Goal: Information Seeking & Learning: Learn about a topic

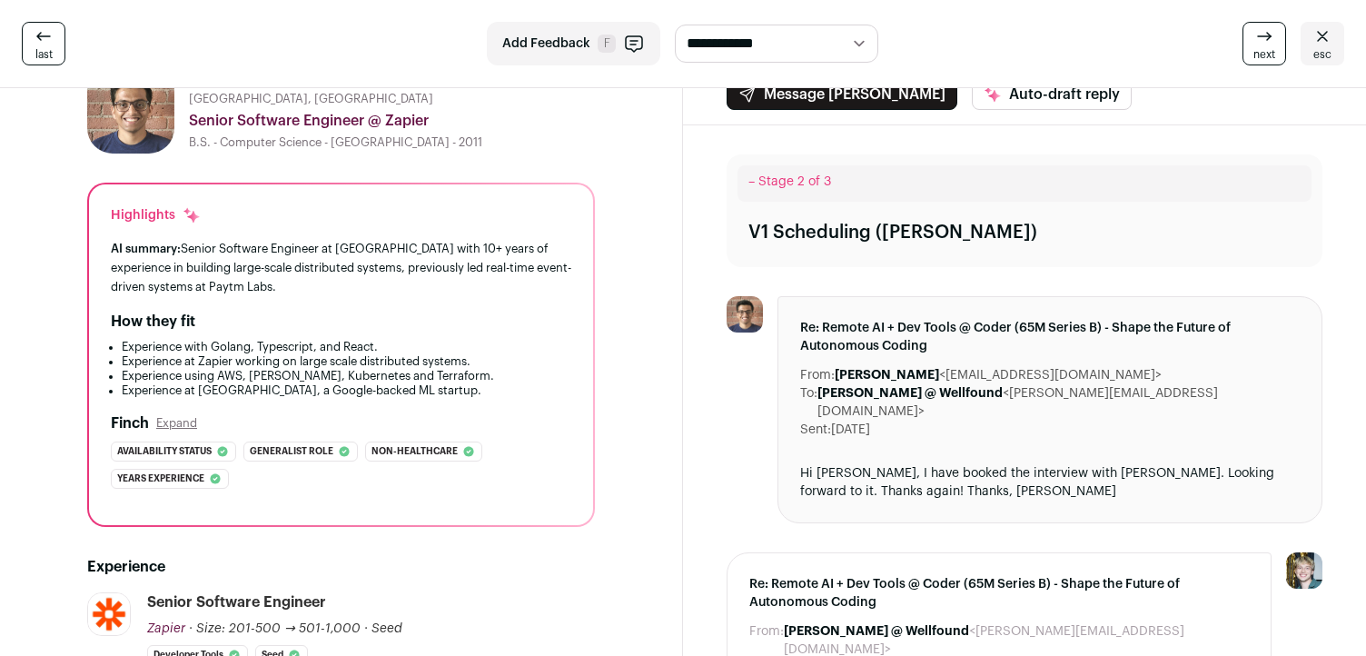
scroll to position [65, 0]
click at [316, 332] on div "How they fit" at bounding box center [341, 323] width 461 height 22
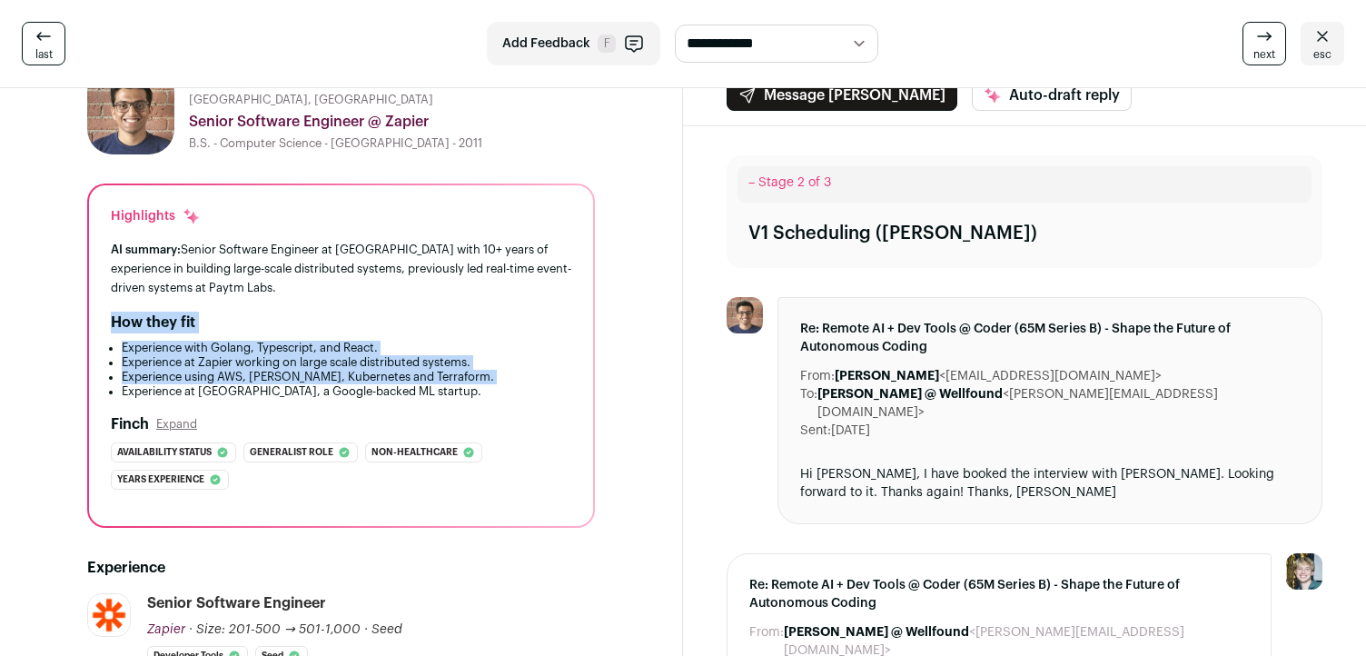
drag, startPoint x: 316, startPoint y: 332, endPoint x: 415, endPoint y: 381, distance: 110.5
click at [415, 381] on div "How they fit Experience with Golang, Typescript, and React. Experience at Zapie…" at bounding box center [341, 355] width 461 height 87
click at [415, 381] on li "Experience using AWS, [PERSON_NAME], Kubernetes and Terraform." at bounding box center [347, 377] width 450 height 15
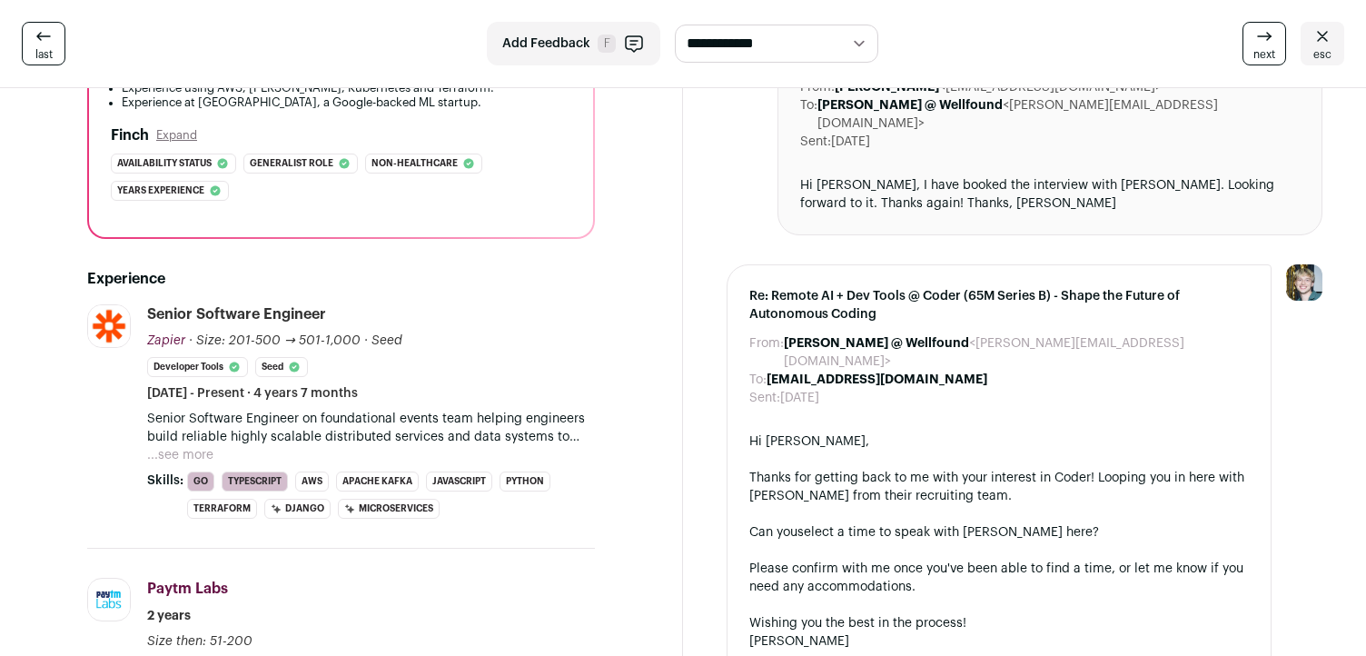
scroll to position [362, 0]
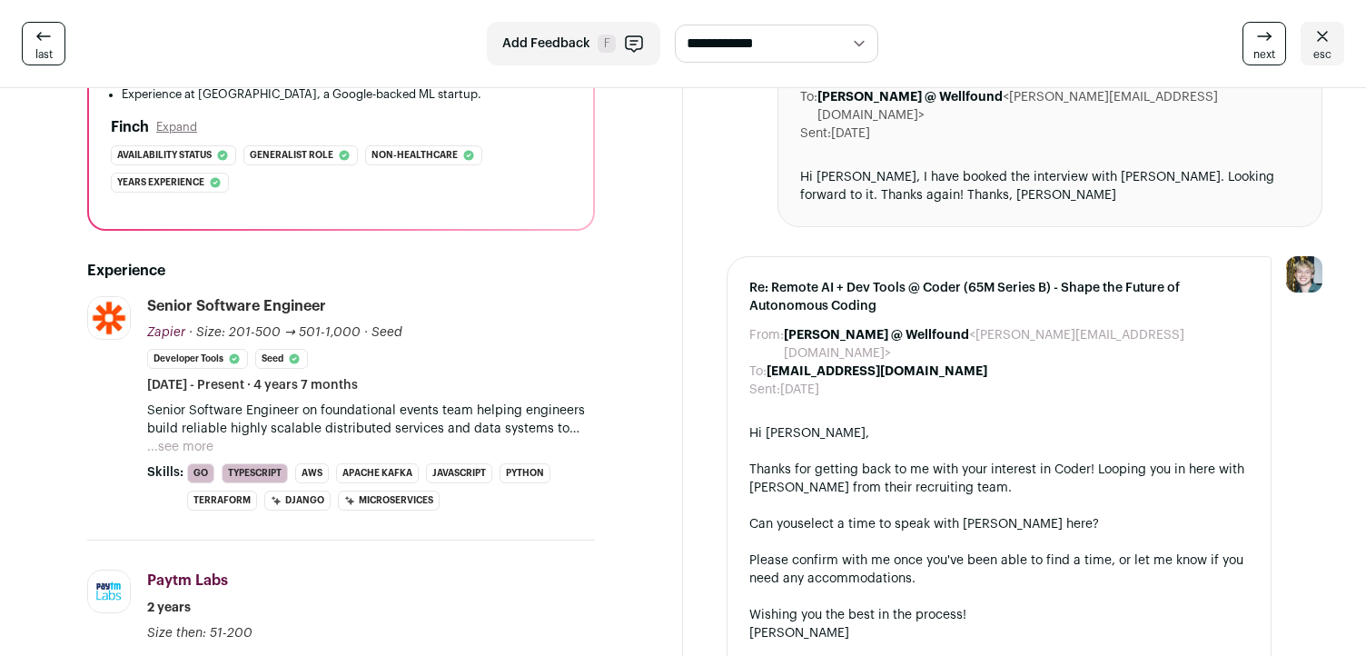
click at [203, 455] on button "...see more" at bounding box center [180, 447] width 66 height 18
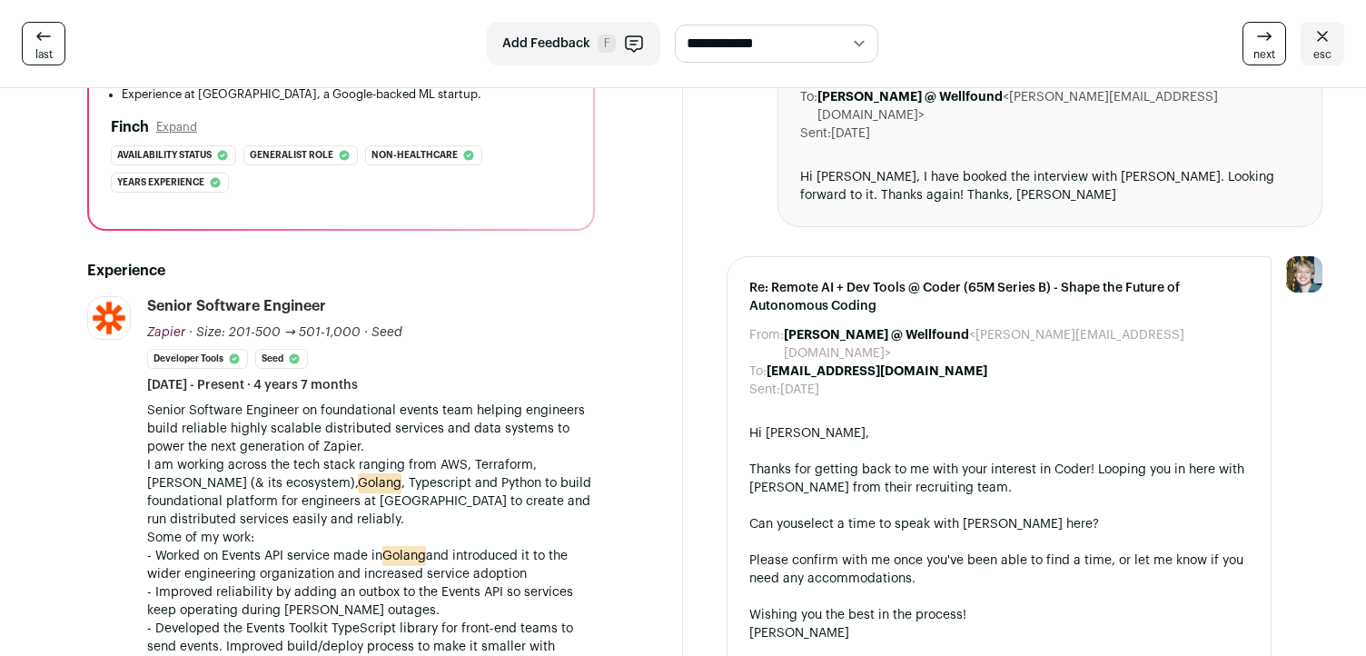
click at [258, 429] on p "Senior Software Engineer on foundational events team helping engineers build re…" at bounding box center [371, 429] width 448 height 55
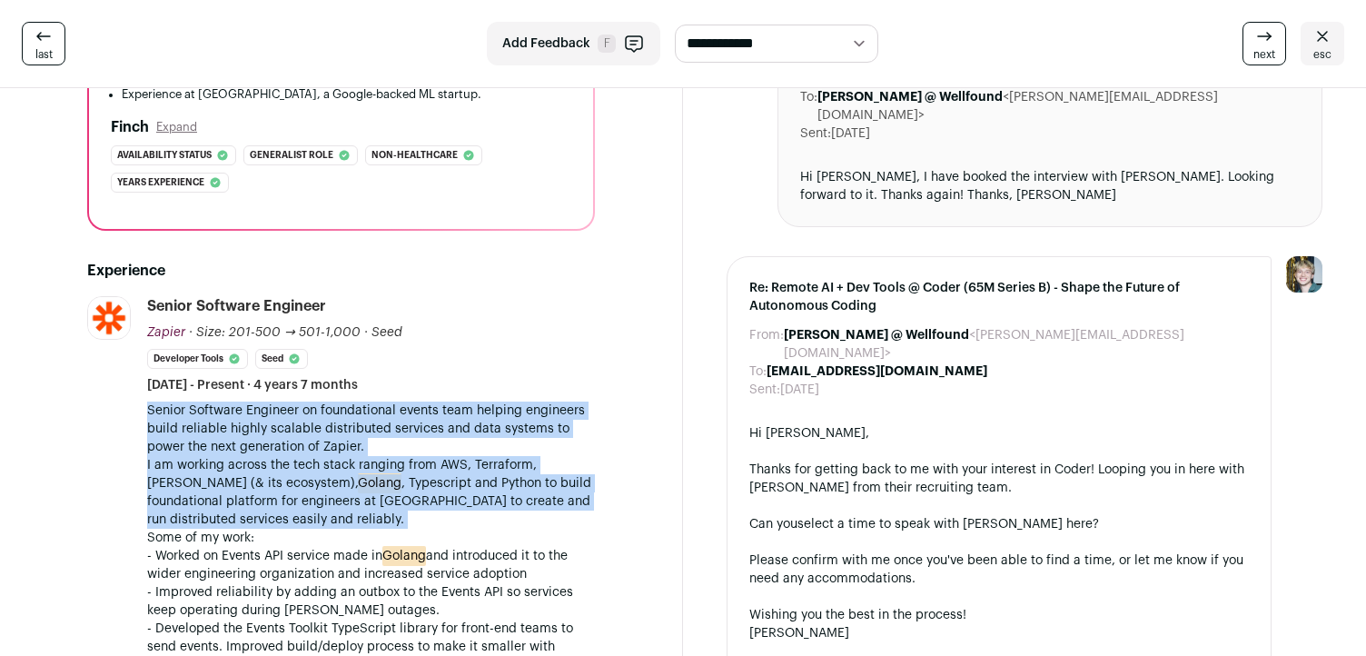
drag, startPoint x: 258, startPoint y: 429, endPoint x: 258, endPoint y: 483, distance: 54.5
click at [358, 483] on mark "Golang" at bounding box center [380, 483] width 44 height 20
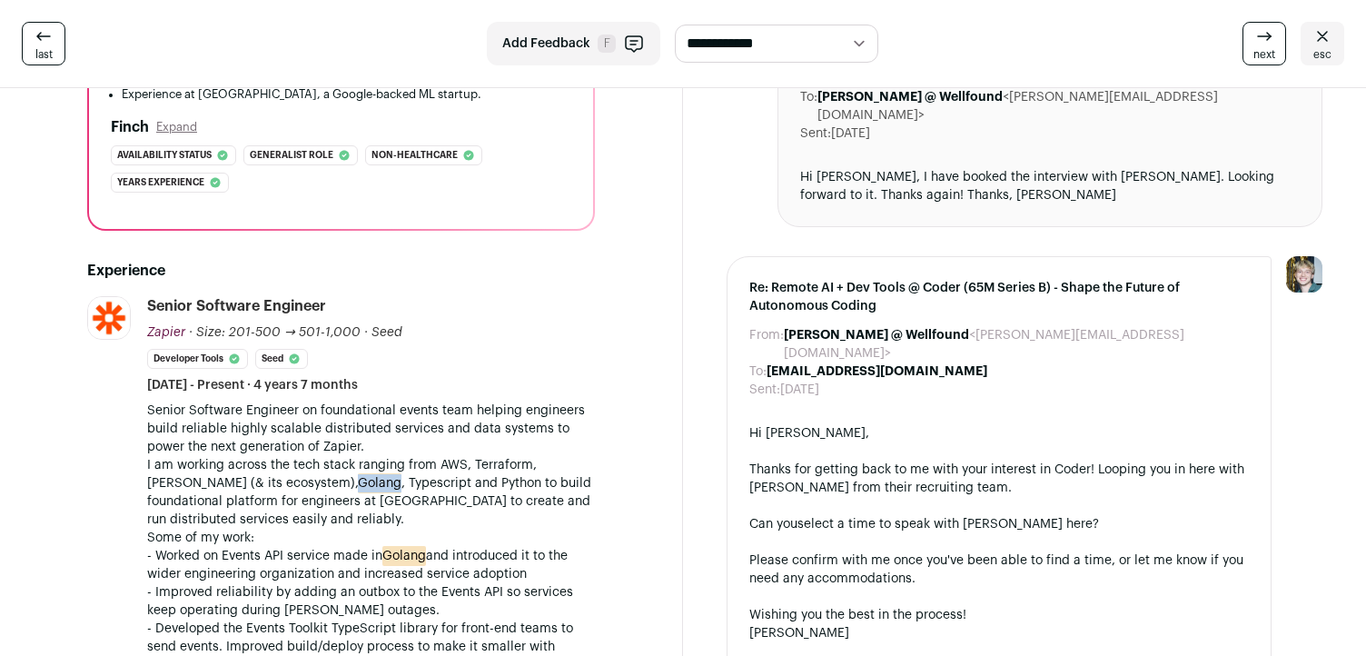
click at [358, 483] on mark "Golang" at bounding box center [380, 483] width 44 height 20
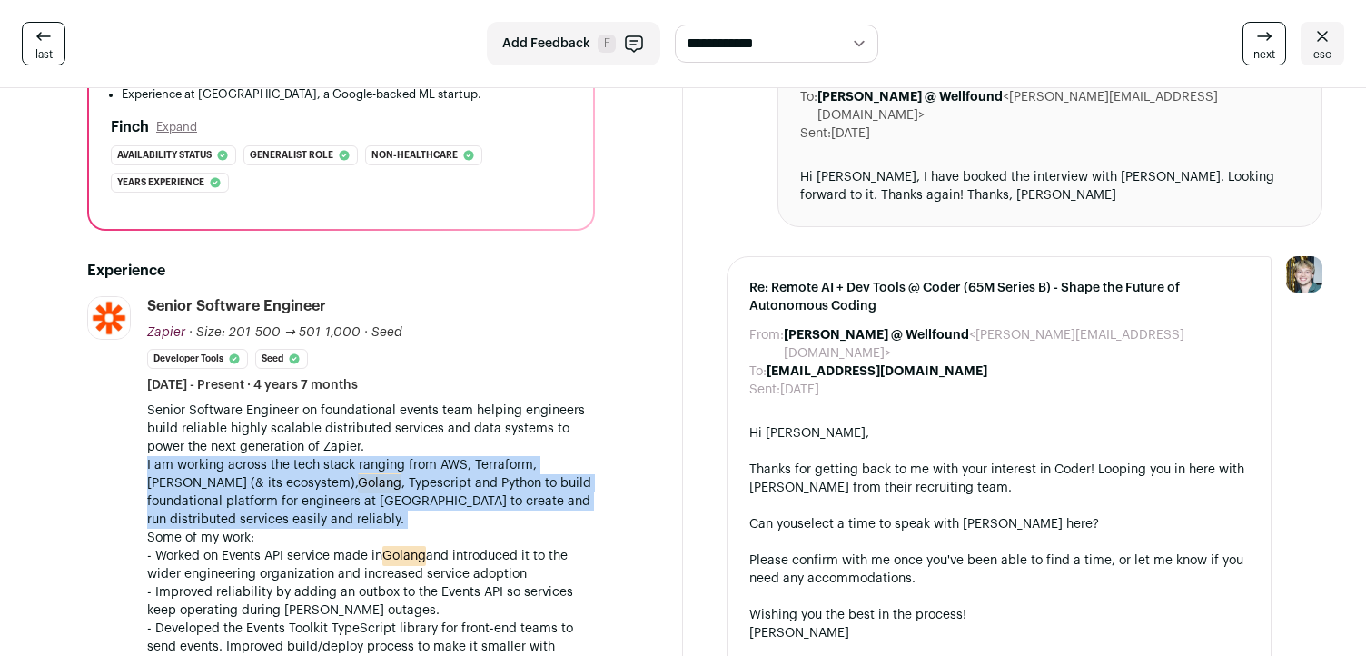
click at [358, 483] on mark "Golang" at bounding box center [380, 483] width 44 height 20
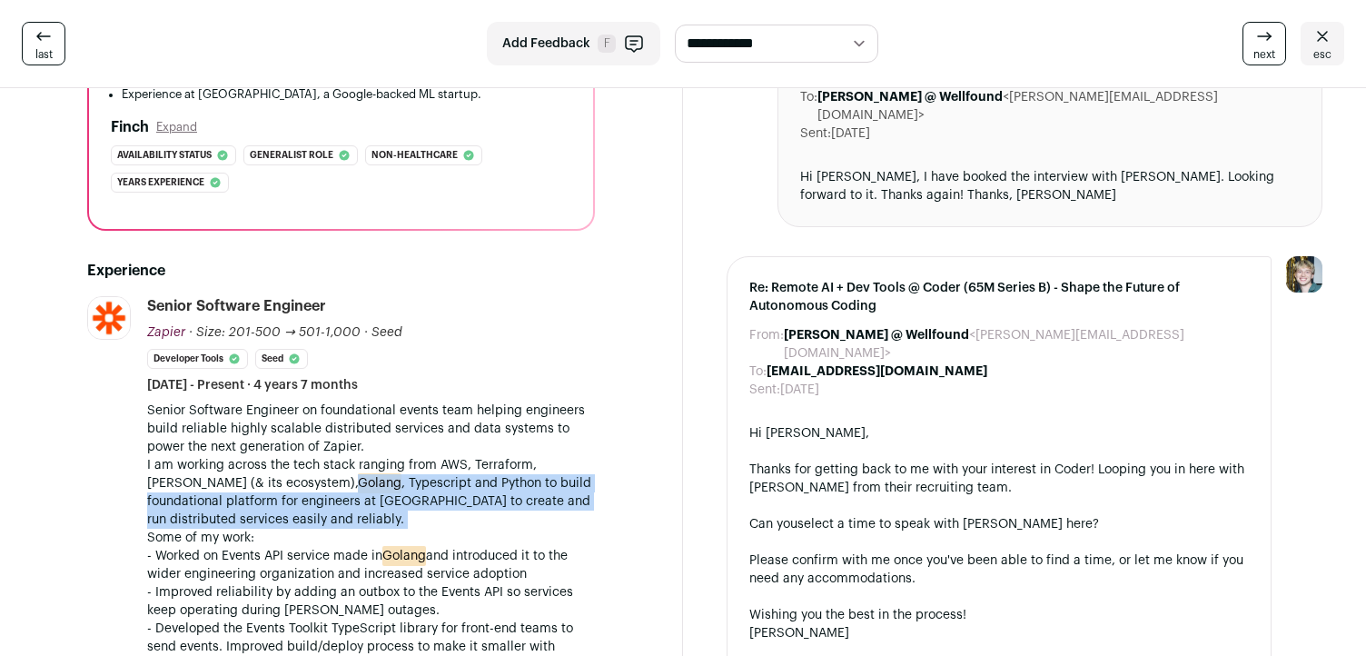
drag, startPoint x: 258, startPoint y: 483, endPoint x: 285, endPoint y: 514, distance: 41.2
click at [285, 514] on p "I am working across the tech stack ranging from AWS, Terraform, [PERSON_NAME] (…" at bounding box center [371, 492] width 448 height 73
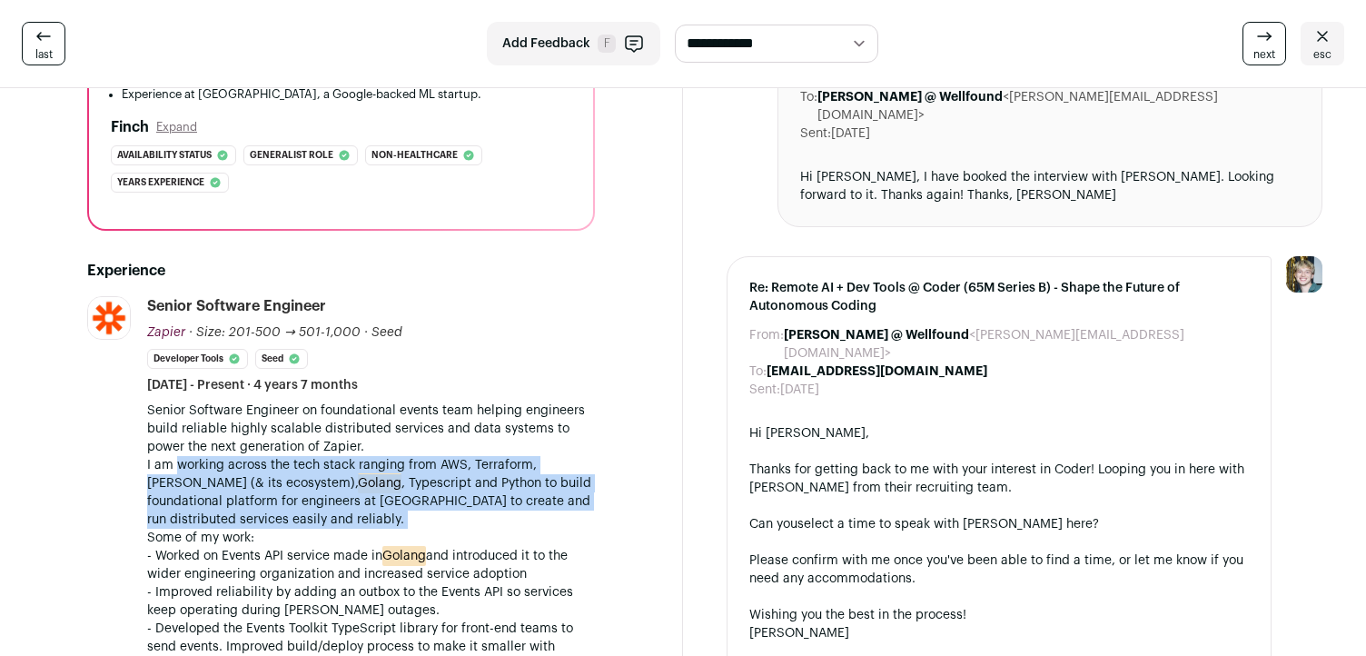
drag, startPoint x: 285, startPoint y: 514, endPoint x: 214, endPoint y: 459, distance: 90.7
click at [214, 459] on p "I am working across the tech stack ranging from AWS, Terraform, [PERSON_NAME] (…" at bounding box center [371, 492] width 448 height 73
drag, startPoint x: 214, startPoint y: 459, endPoint x: 350, endPoint y: 537, distance: 157.1
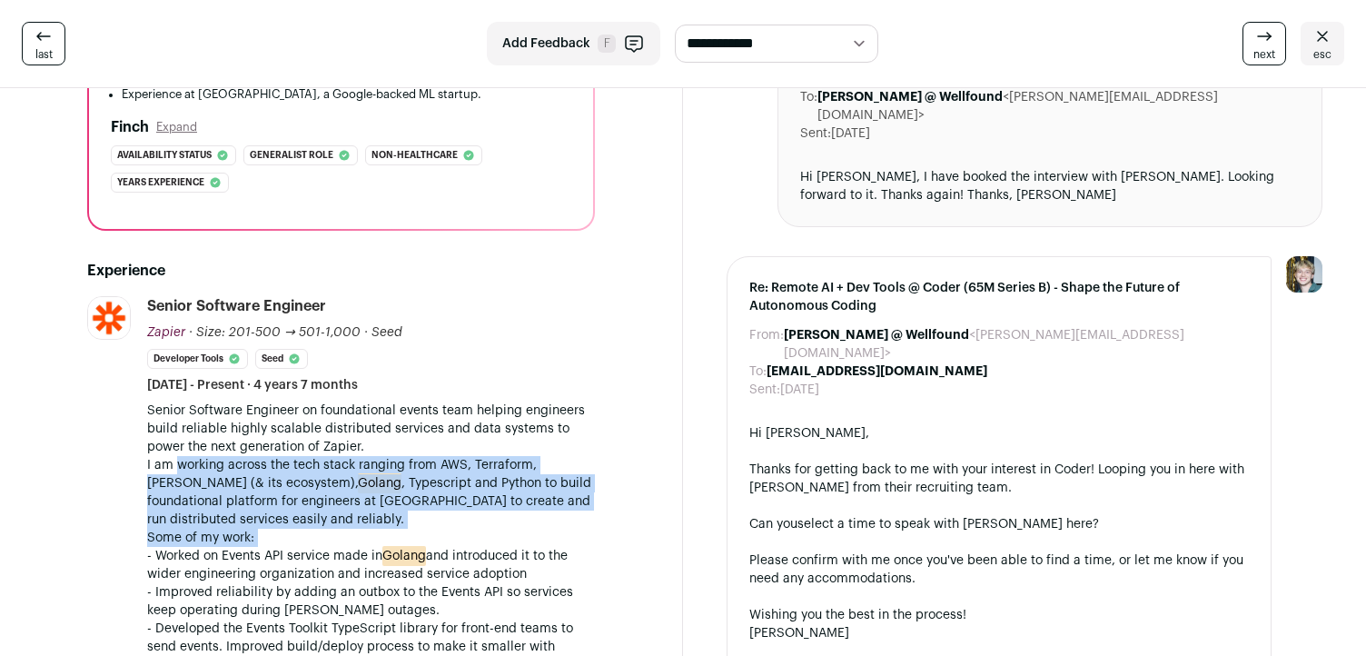
click at [350, 537] on p "Some of my work:" at bounding box center [371, 538] width 448 height 18
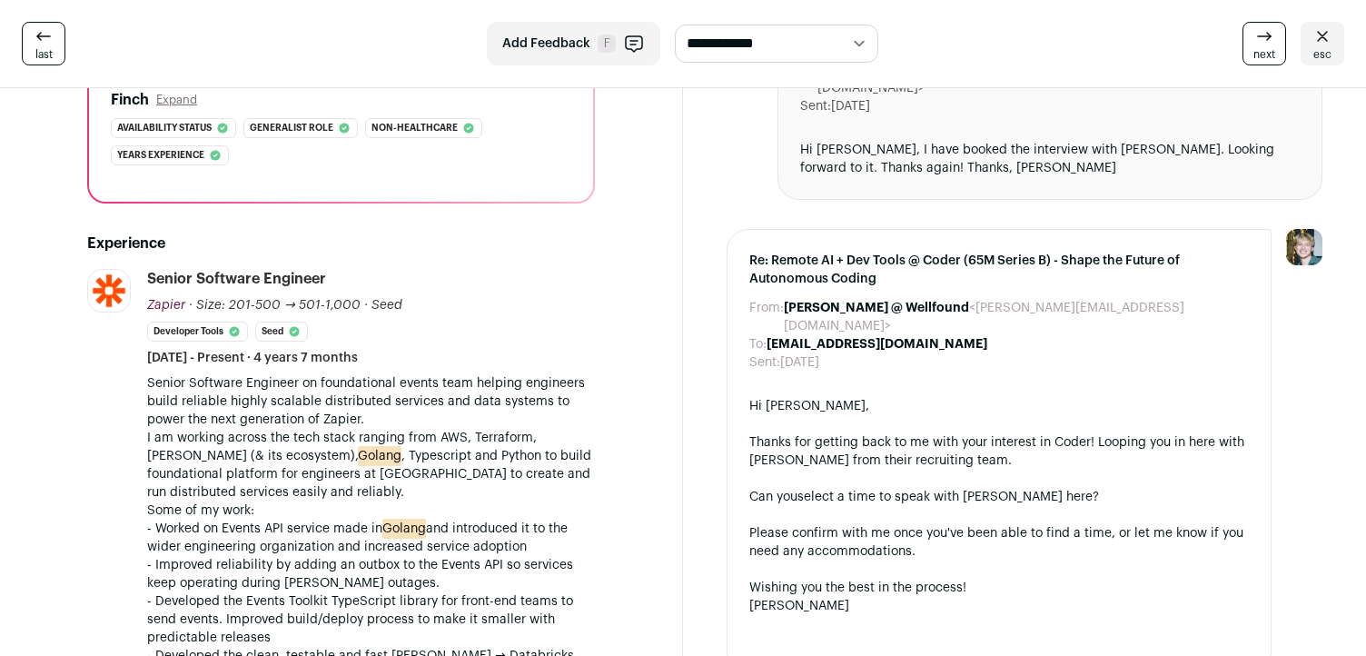
scroll to position [393, 0]
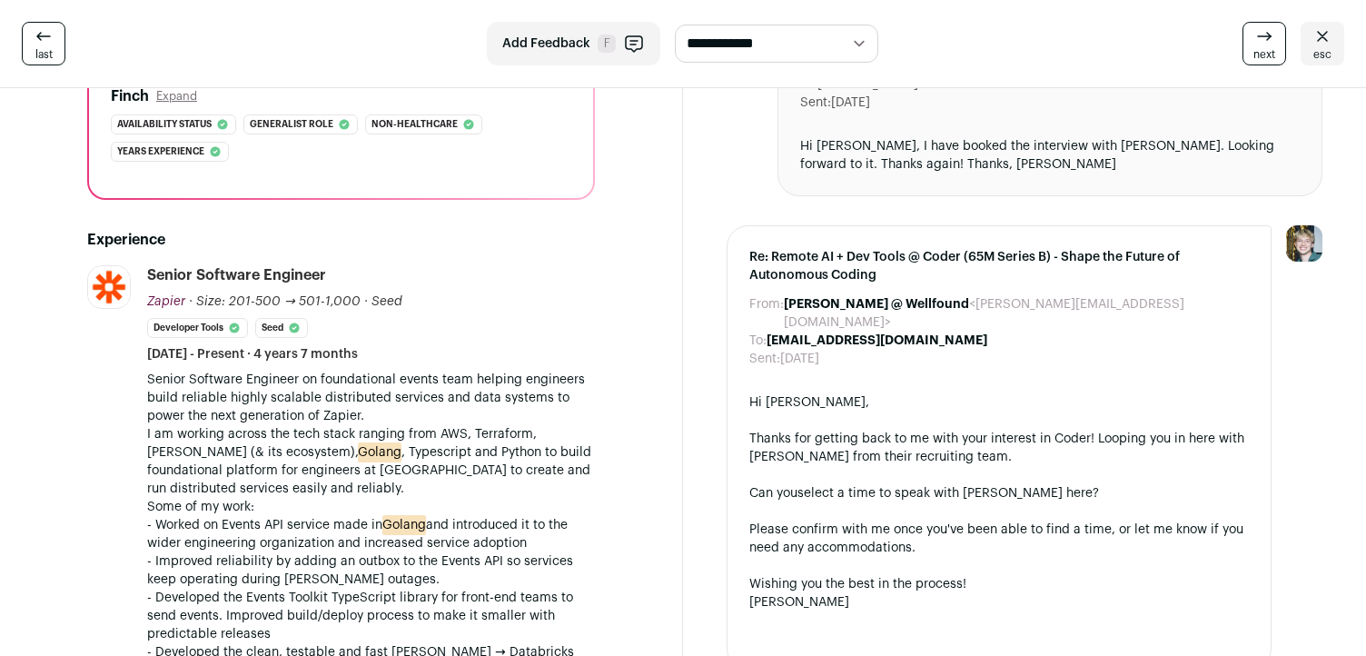
click at [350, 537] on p "- Worked on Events API service made in [GEOGRAPHIC_DATA] and introduced it to t…" at bounding box center [371, 534] width 448 height 36
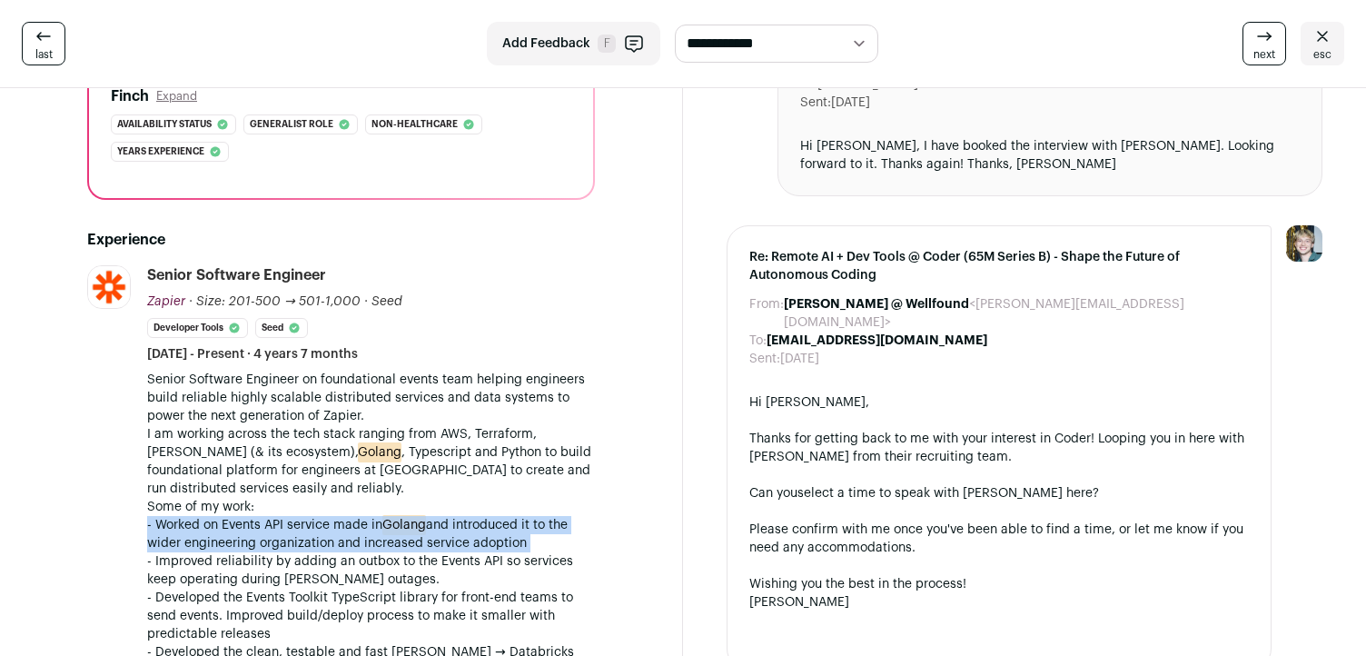
click at [350, 537] on p "- Worked on Events API service made in [GEOGRAPHIC_DATA] and introduced it to t…" at bounding box center [371, 534] width 448 height 36
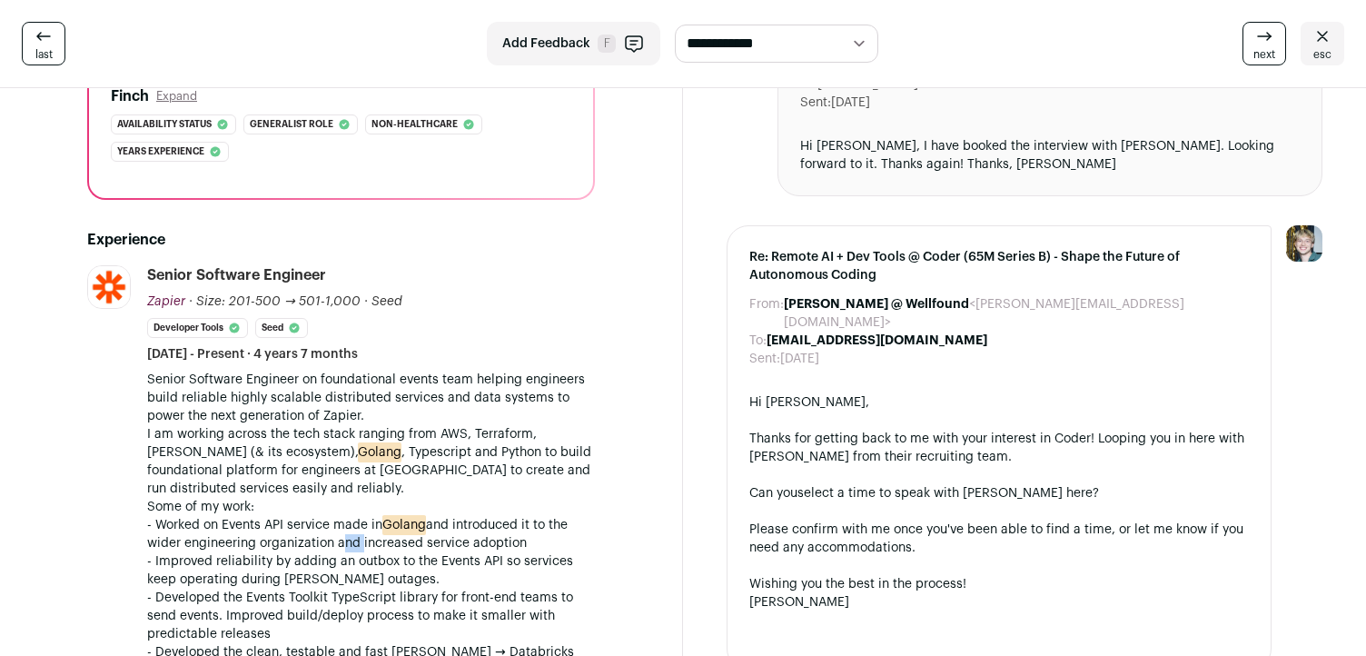
click at [350, 537] on p "- Worked on Events API service made in [GEOGRAPHIC_DATA] and introduced it to t…" at bounding box center [371, 534] width 448 height 36
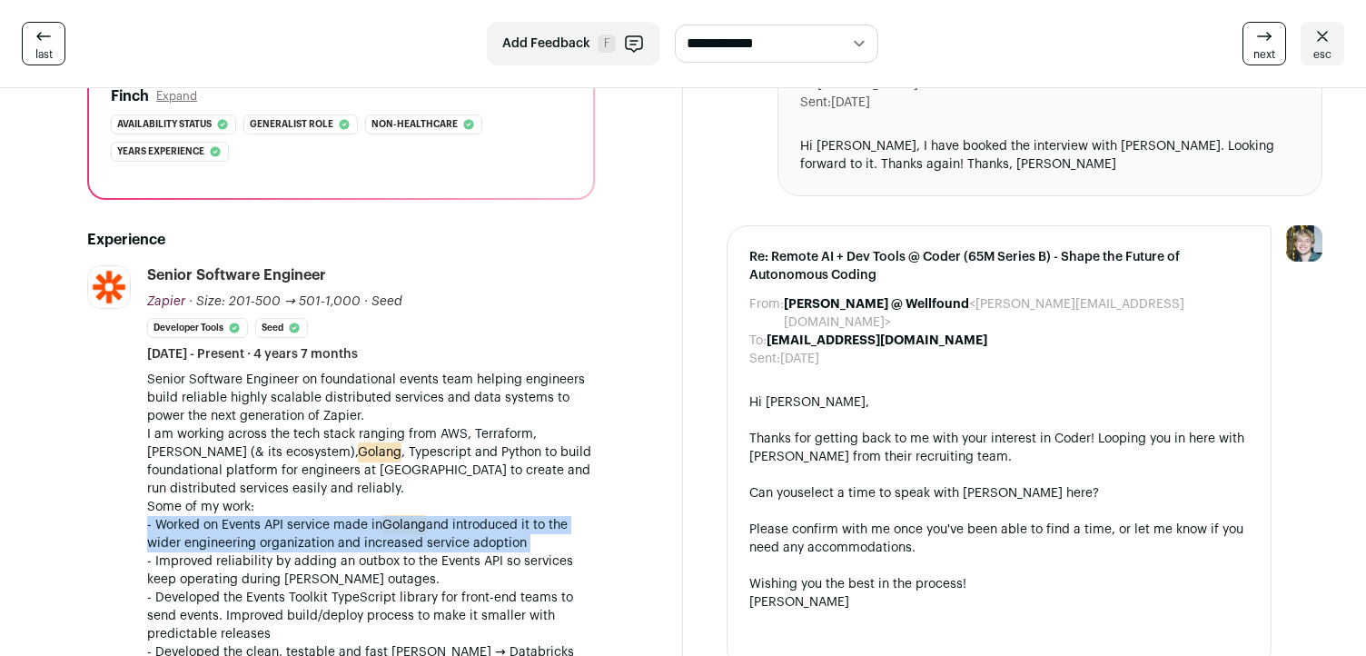
click at [350, 537] on p "- Worked on Events API service made in [GEOGRAPHIC_DATA] and introduced it to t…" at bounding box center [371, 534] width 448 height 36
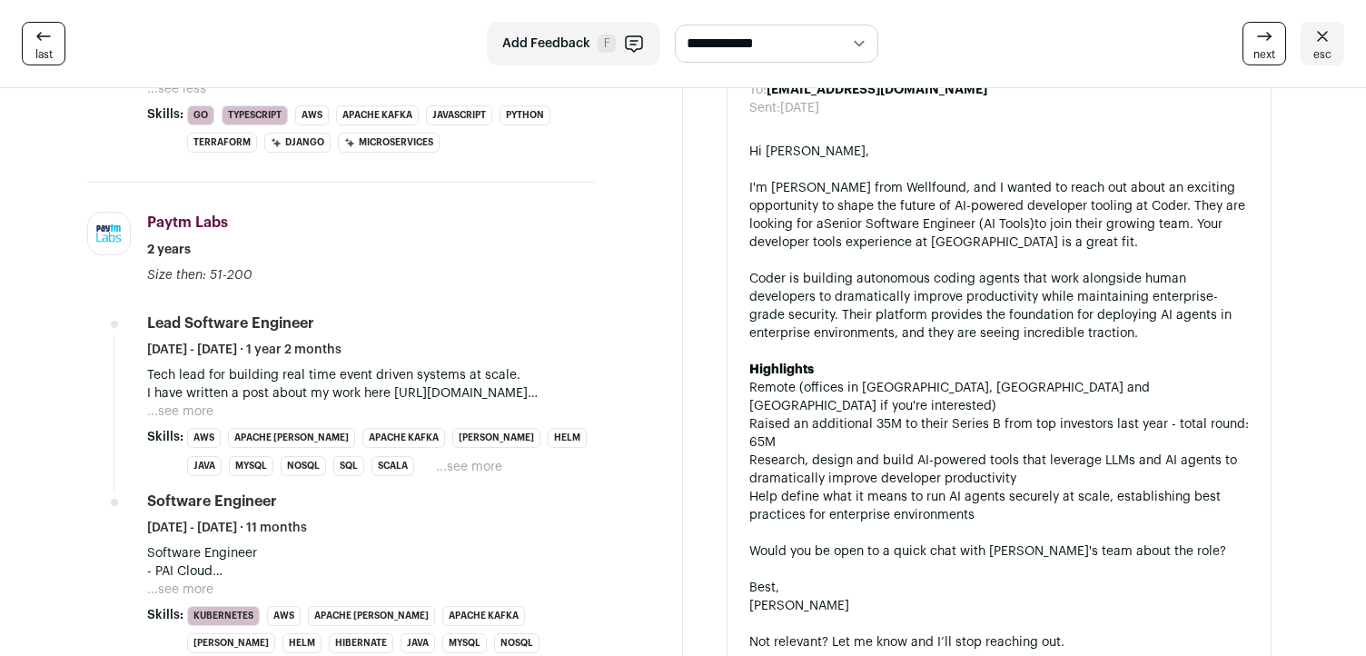
scroll to position [1375, 0]
click at [174, 402] on button "...see more" at bounding box center [180, 411] width 66 height 18
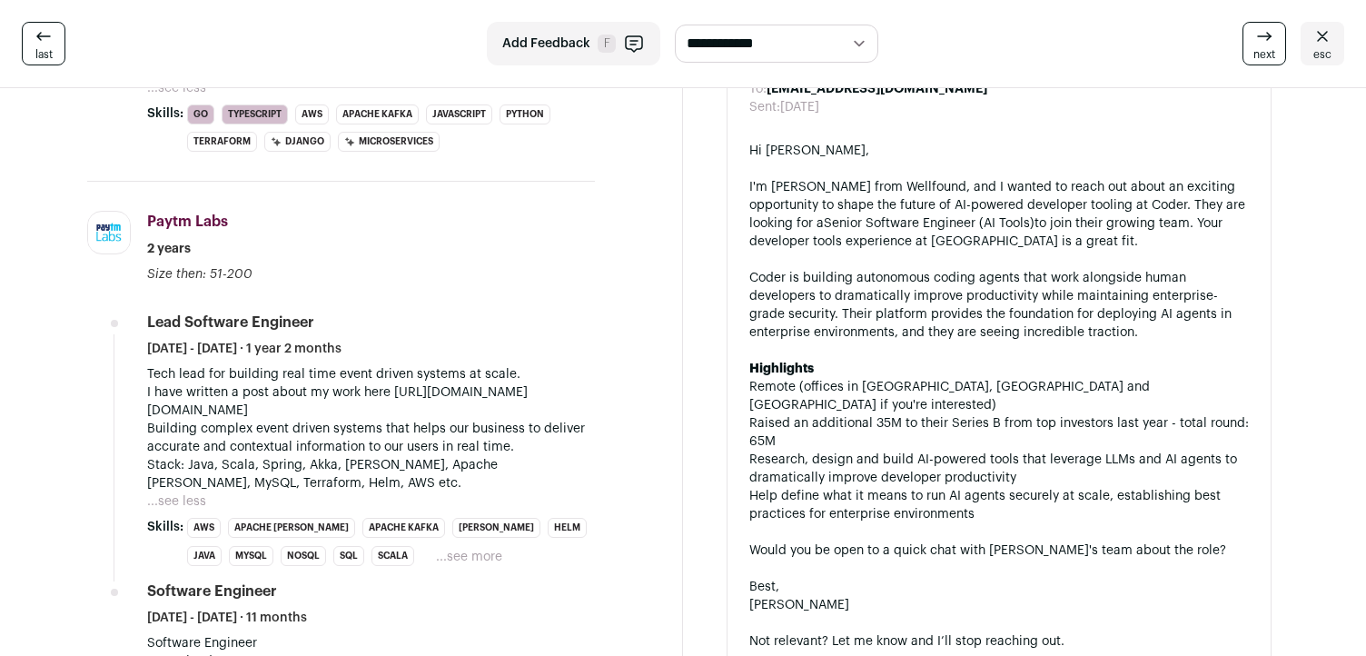
click at [224, 369] on p "Tech lead for building real time event driven systems at scale. I have written …" at bounding box center [371, 392] width 448 height 55
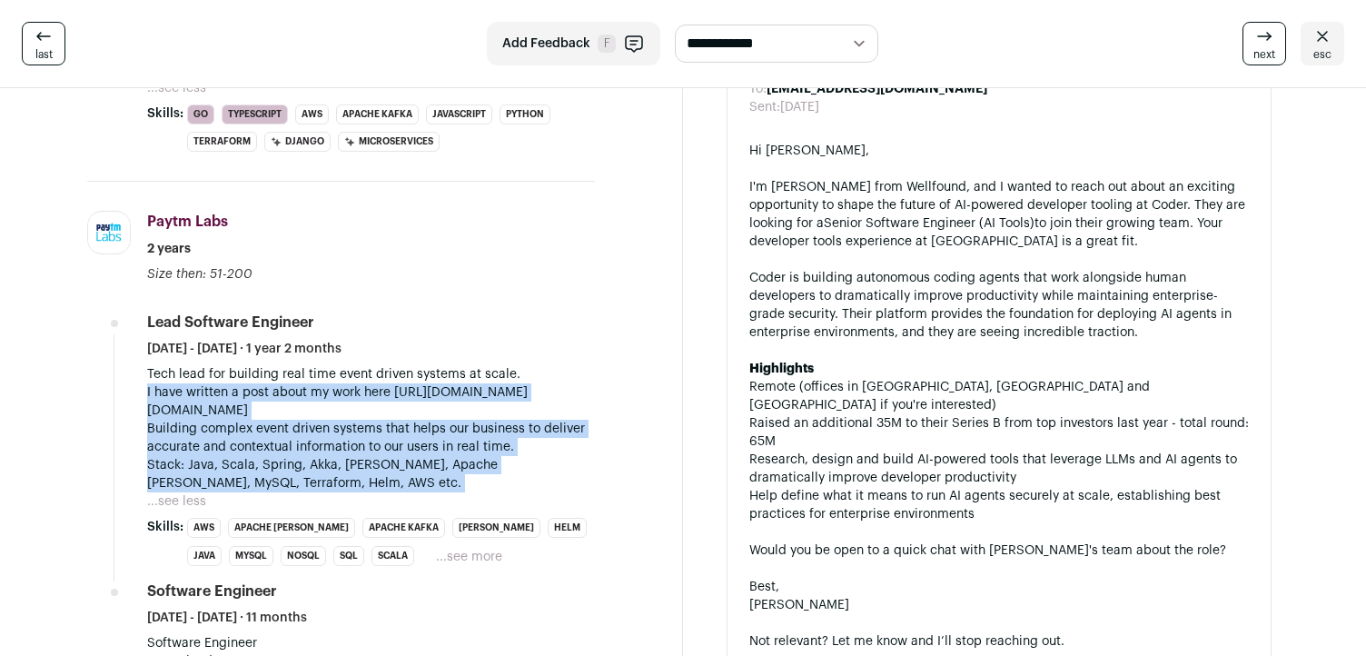
drag, startPoint x: 224, startPoint y: 369, endPoint x: 233, endPoint y: 457, distance: 88.5
click at [233, 457] on div "Tech lead for building real time event driven systems at scale. I have written …" at bounding box center [371, 428] width 448 height 127
click at [233, 457] on p "Stack: Java, Scala, Spring, Akka, [PERSON_NAME], Apache [PERSON_NAME], MySQL, T…" at bounding box center [371, 474] width 448 height 36
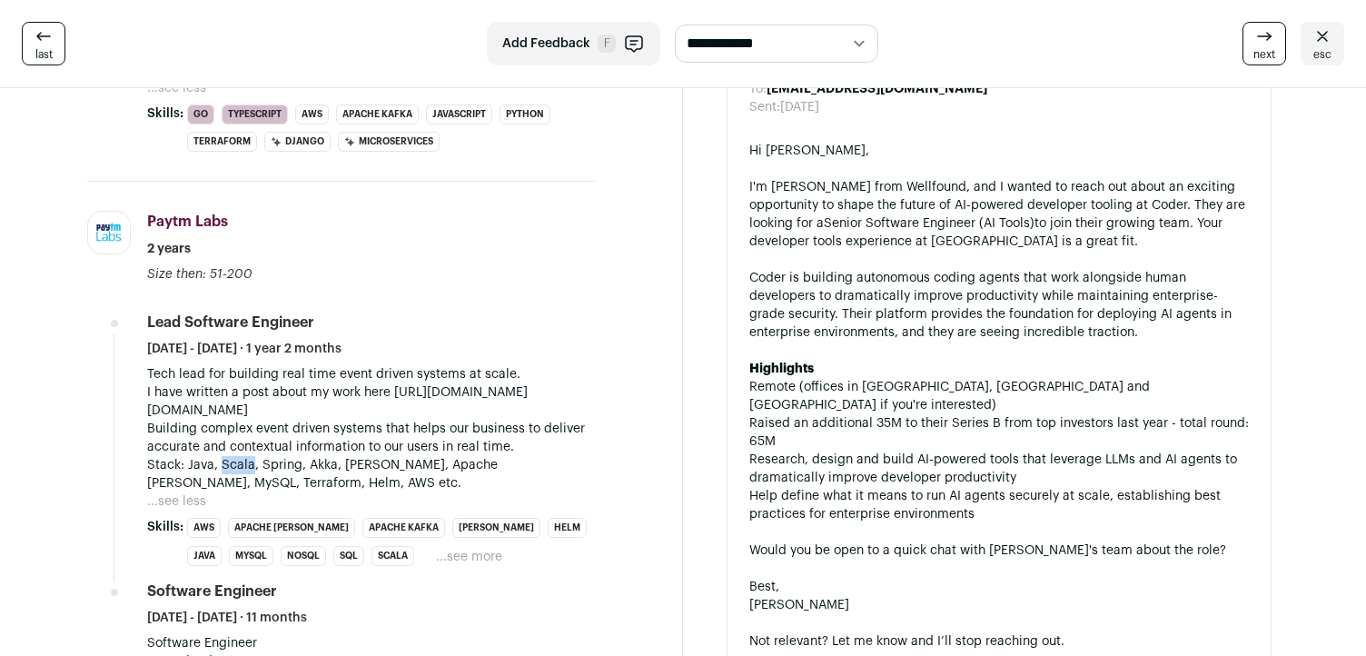
click at [233, 457] on p "Stack: Java, Scala, Spring, Akka, [PERSON_NAME], Apache [PERSON_NAME], MySQL, T…" at bounding box center [371, 474] width 448 height 36
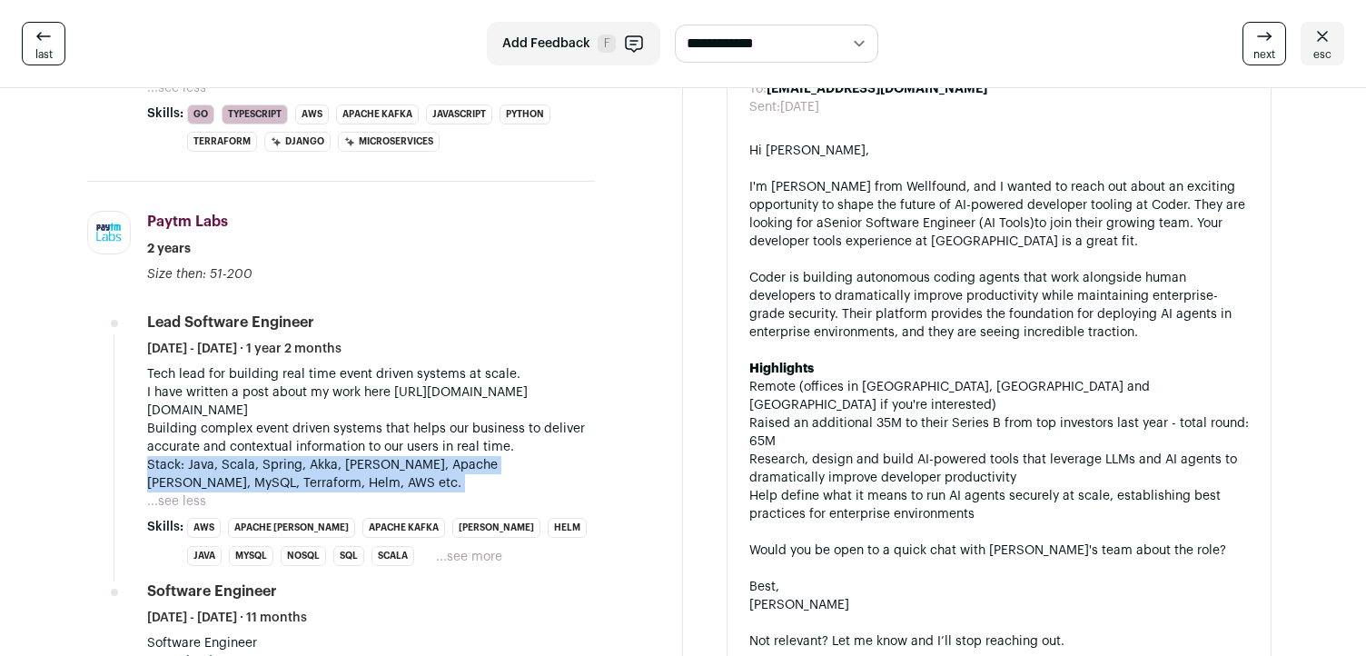
drag, startPoint x: 233, startPoint y: 457, endPoint x: 258, endPoint y: 473, distance: 30.2
click at [258, 473] on p "Stack: Java, Scala, Spring, Akka, [PERSON_NAME], Apache [PERSON_NAME], MySQL, T…" at bounding box center [371, 474] width 448 height 36
click at [256, 464] on p "Stack: Java, Scala, Spring, Akka, [PERSON_NAME], Apache [PERSON_NAME], MySQL, T…" at bounding box center [371, 474] width 448 height 36
drag, startPoint x: 256, startPoint y: 464, endPoint x: 295, endPoint y: 487, distance: 45.2
click at [295, 487] on p "Stack: Java, Scala, Spring, Akka, [PERSON_NAME], Apache [PERSON_NAME], MySQL, T…" at bounding box center [371, 474] width 448 height 36
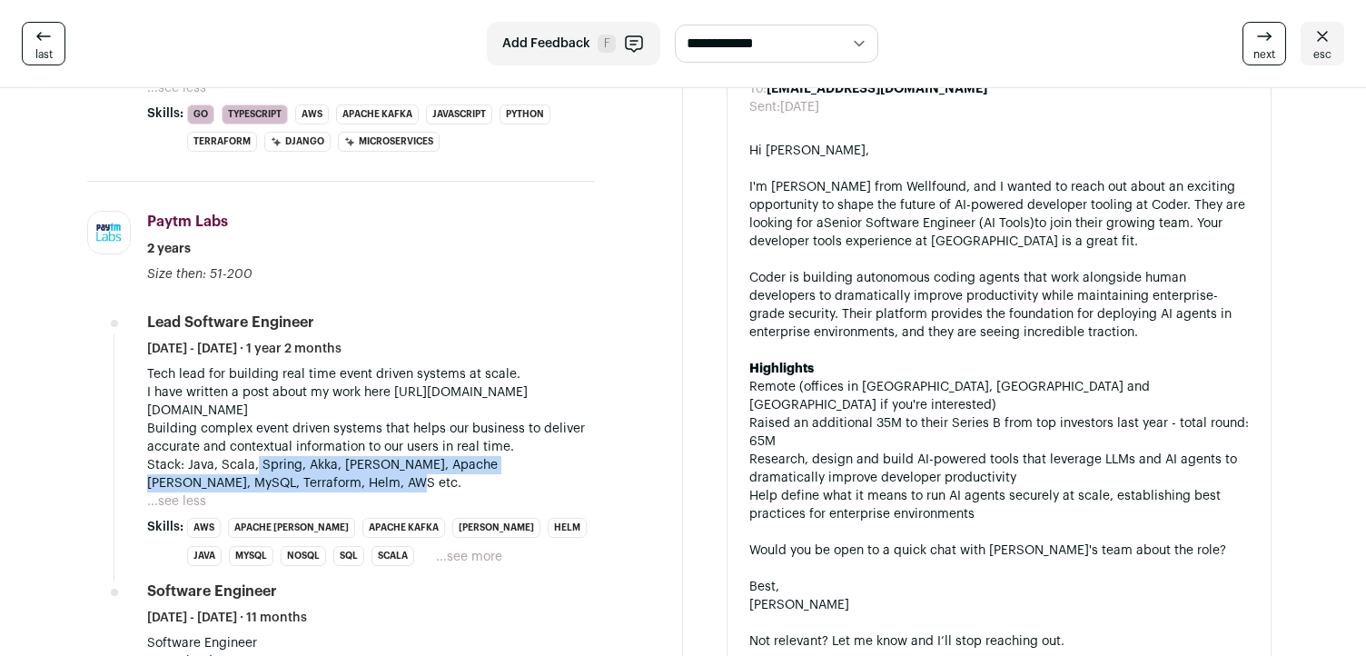
click at [295, 487] on p "Stack: Java, Scala, Spring, Akka, [PERSON_NAME], Apache [PERSON_NAME], MySQL, T…" at bounding box center [371, 474] width 448 height 36
drag, startPoint x: 295, startPoint y: 487, endPoint x: 239, endPoint y: 454, distance: 65.1
click at [239, 454] on div "Tech lead for building real time event driven systems at scale. I have written …" at bounding box center [371, 428] width 448 height 127
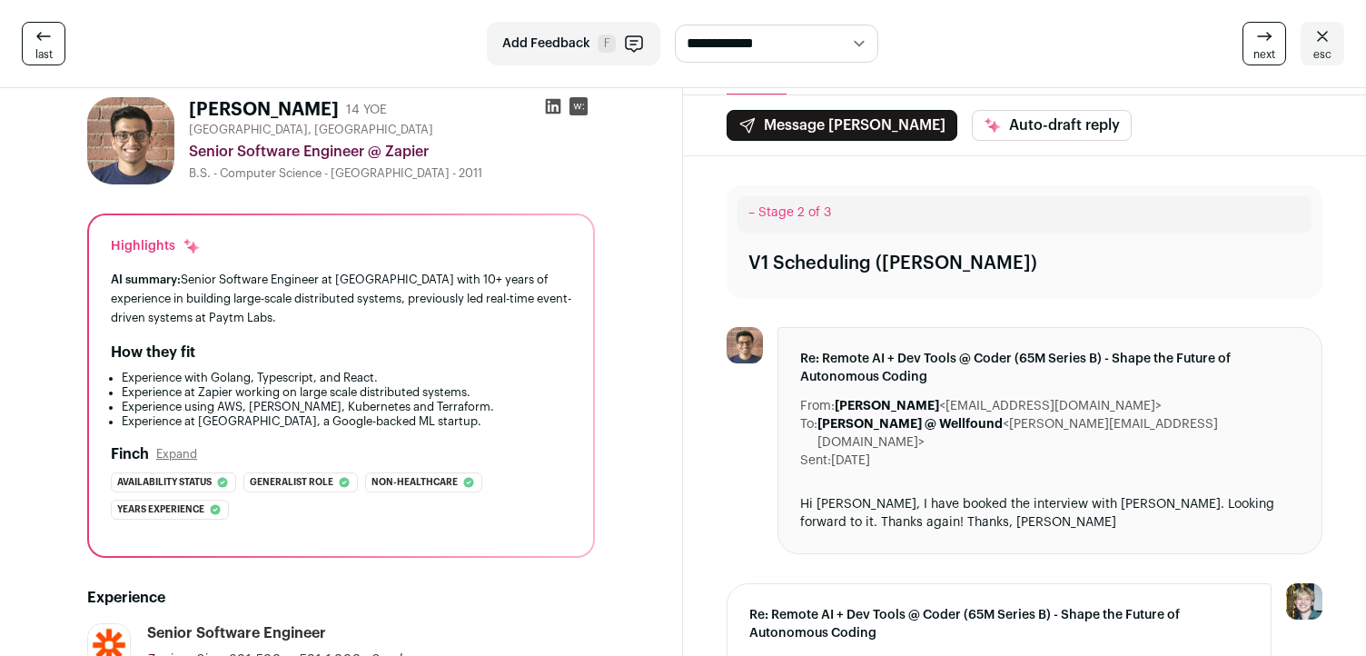
scroll to position [12, 0]
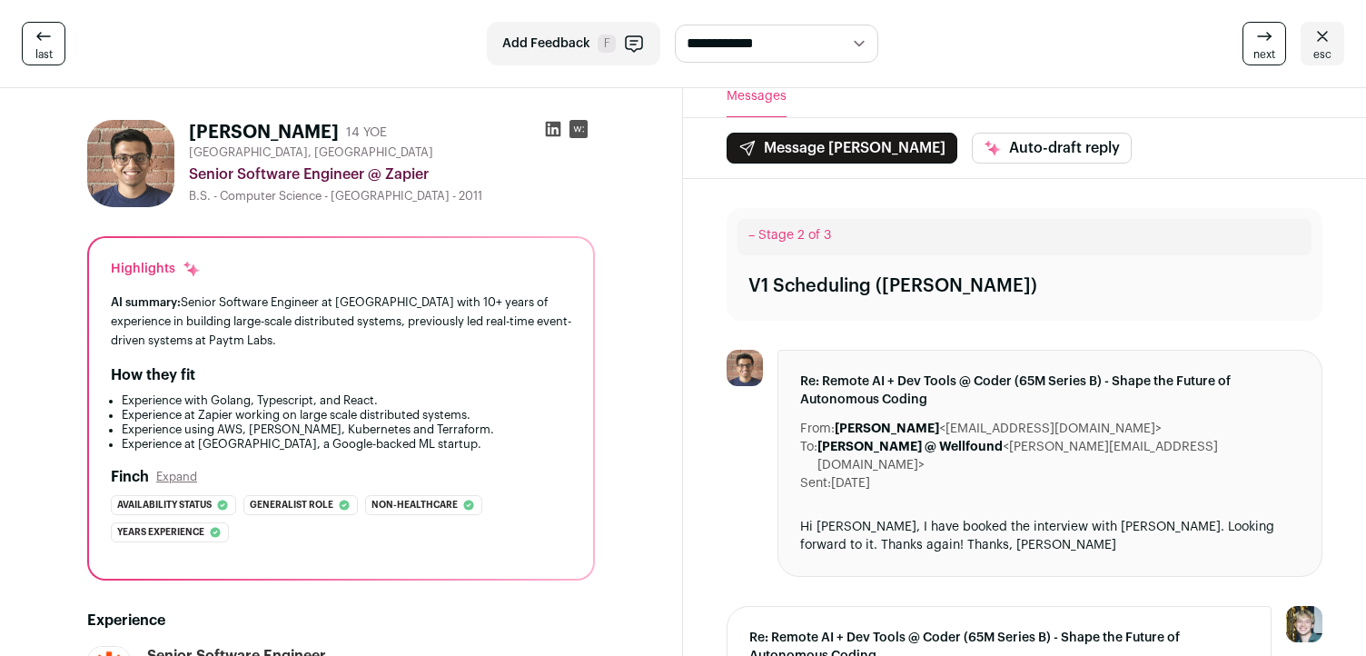
click at [998, 287] on div "V1 Scheduling ([PERSON_NAME])" at bounding box center [1025, 286] width 574 height 47
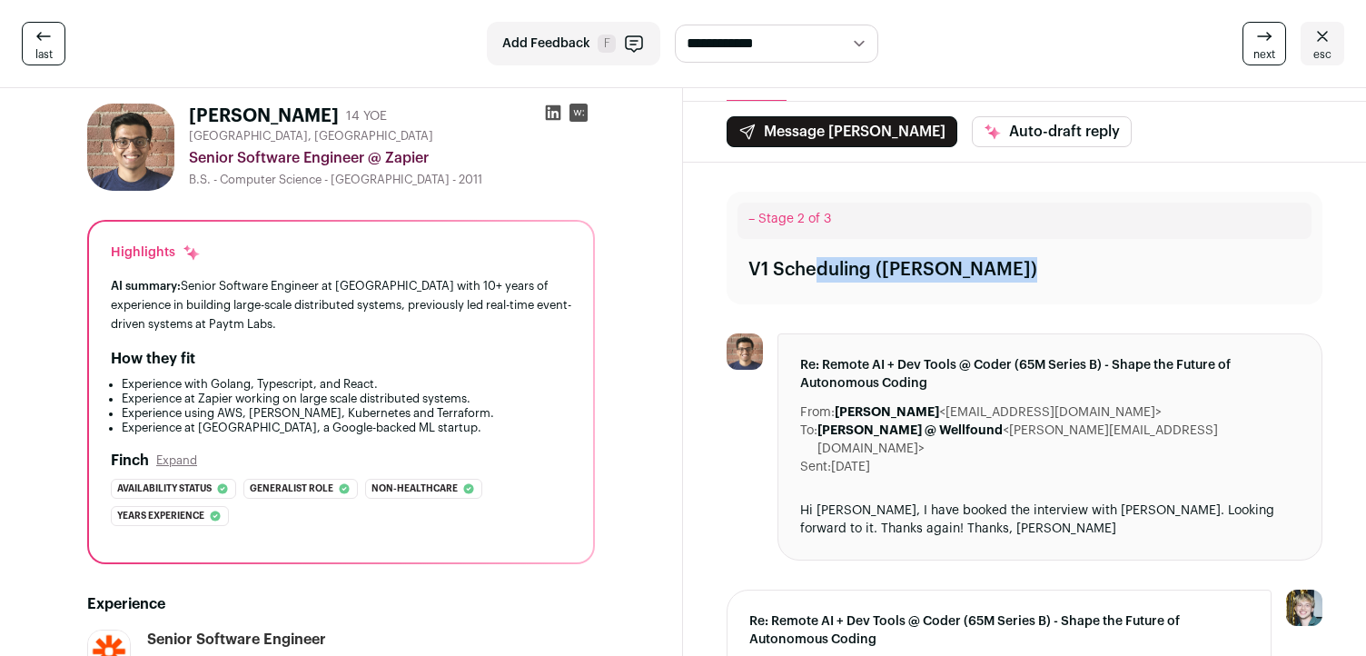
scroll to position [38, 0]
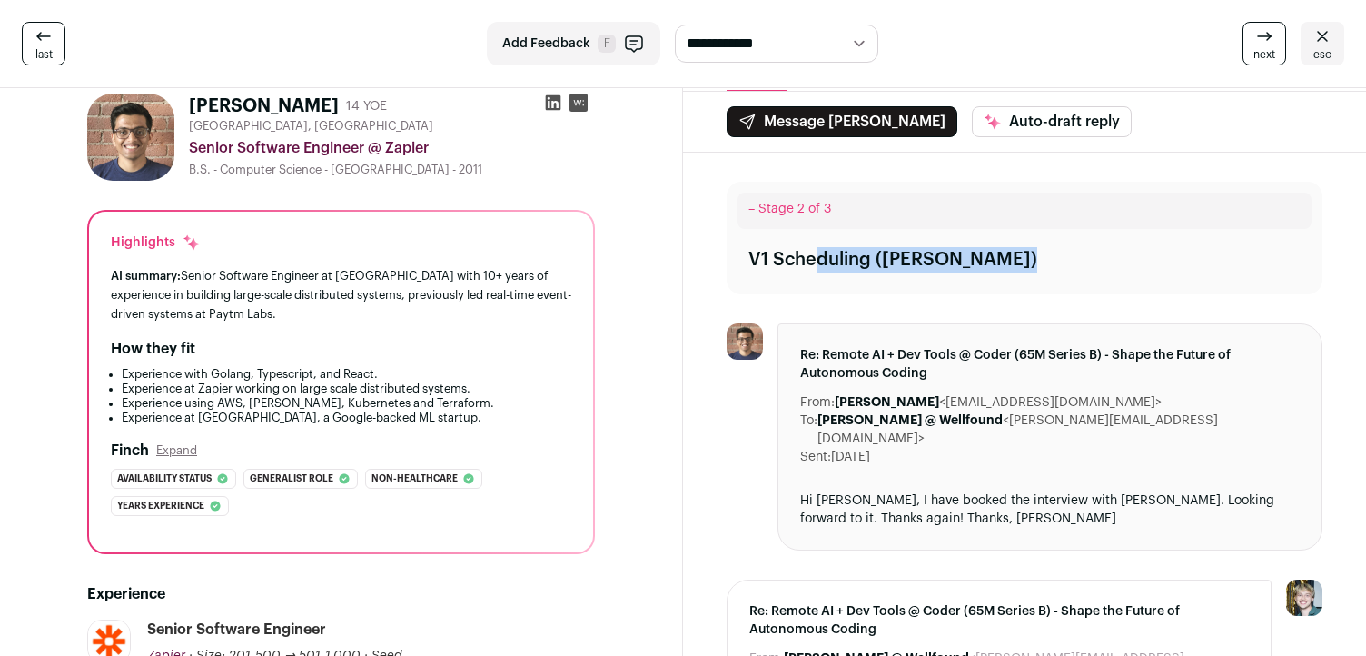
click at [936, 287] on div "– Stage 2 of 3 V1 Scheduling ([PERSON_NAME])" at bounding box center [1025, 238] width 596 height 113
click at [961, 245] on div "V1 Scheduling ([PERSON_NAME])" at bounding box center [1025, 259] width 574 height 47
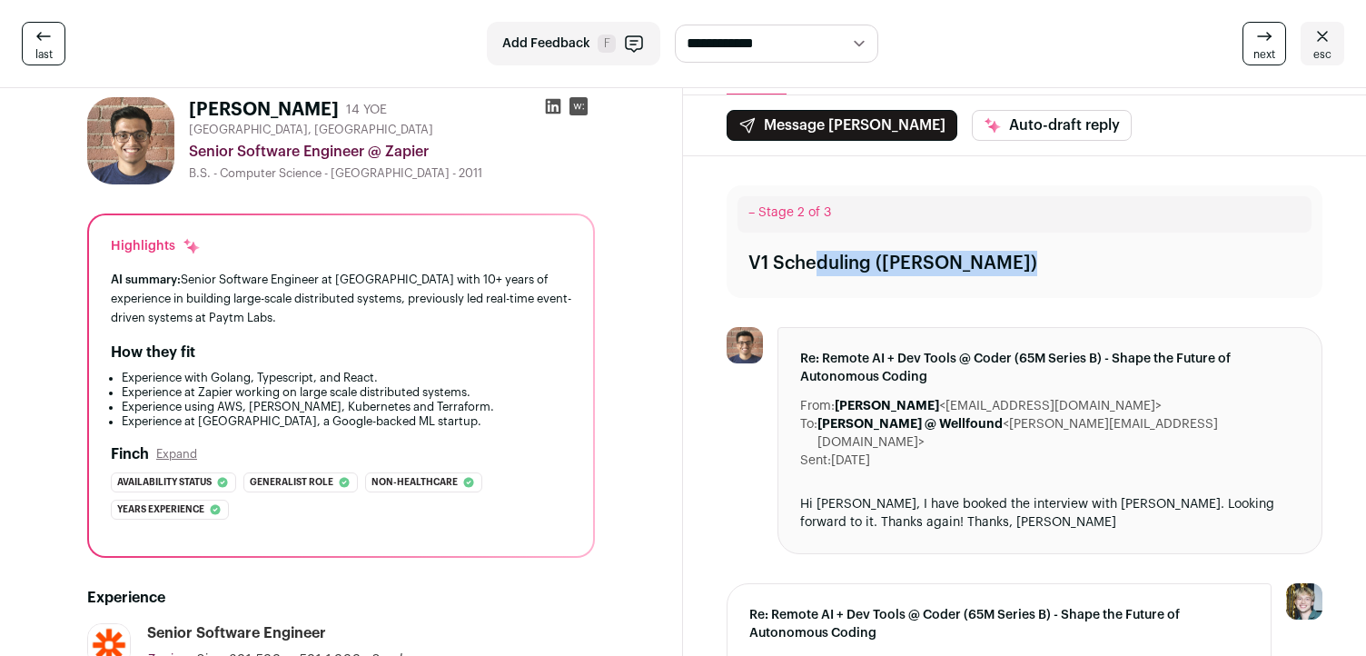
scroll to position [0, 0]
